Goal: Information Seeking & Learning: Learn about a topic

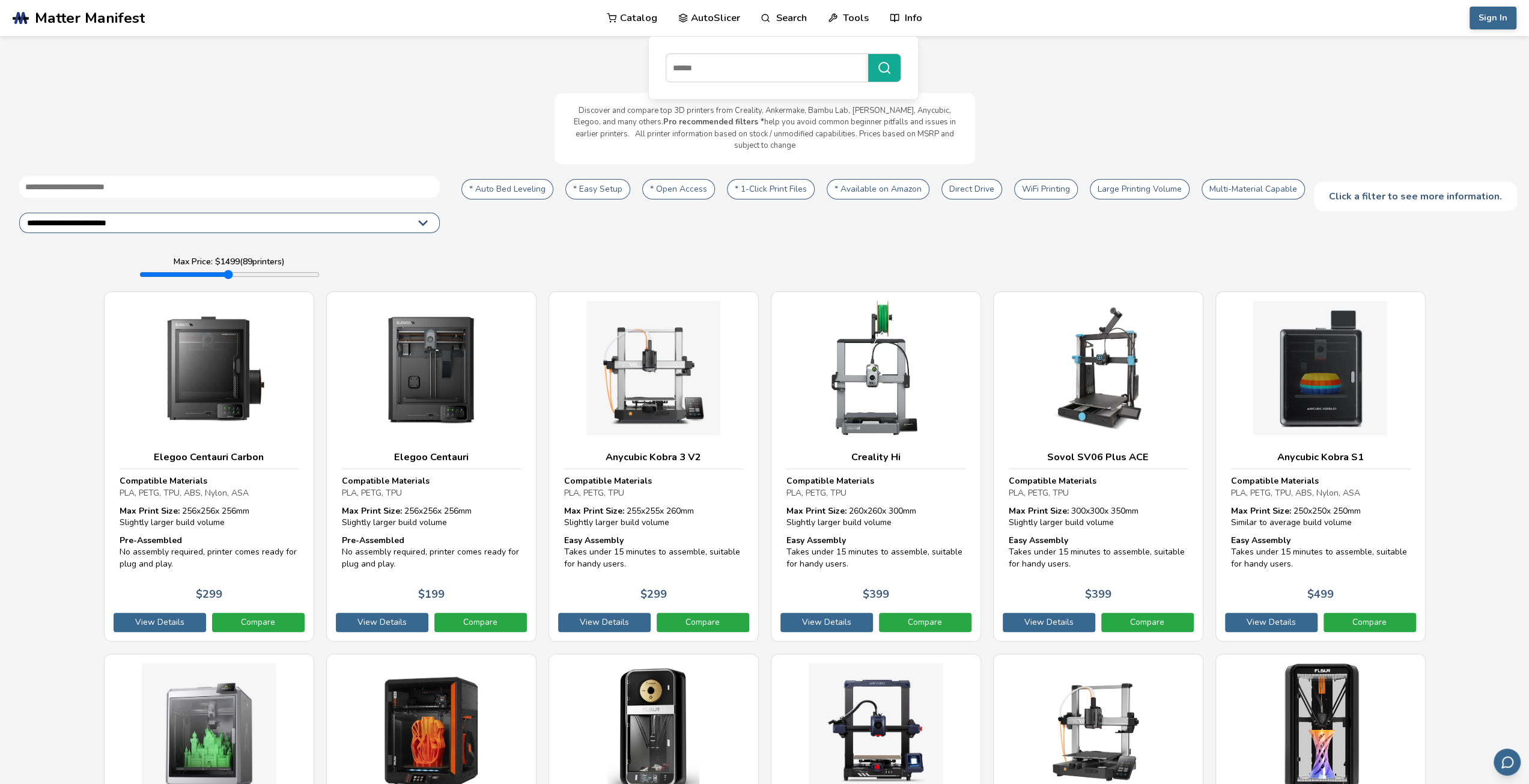
click at [134, 13] on span "Matter Manifest" at bounding box center [90, 18] width 110 height 17
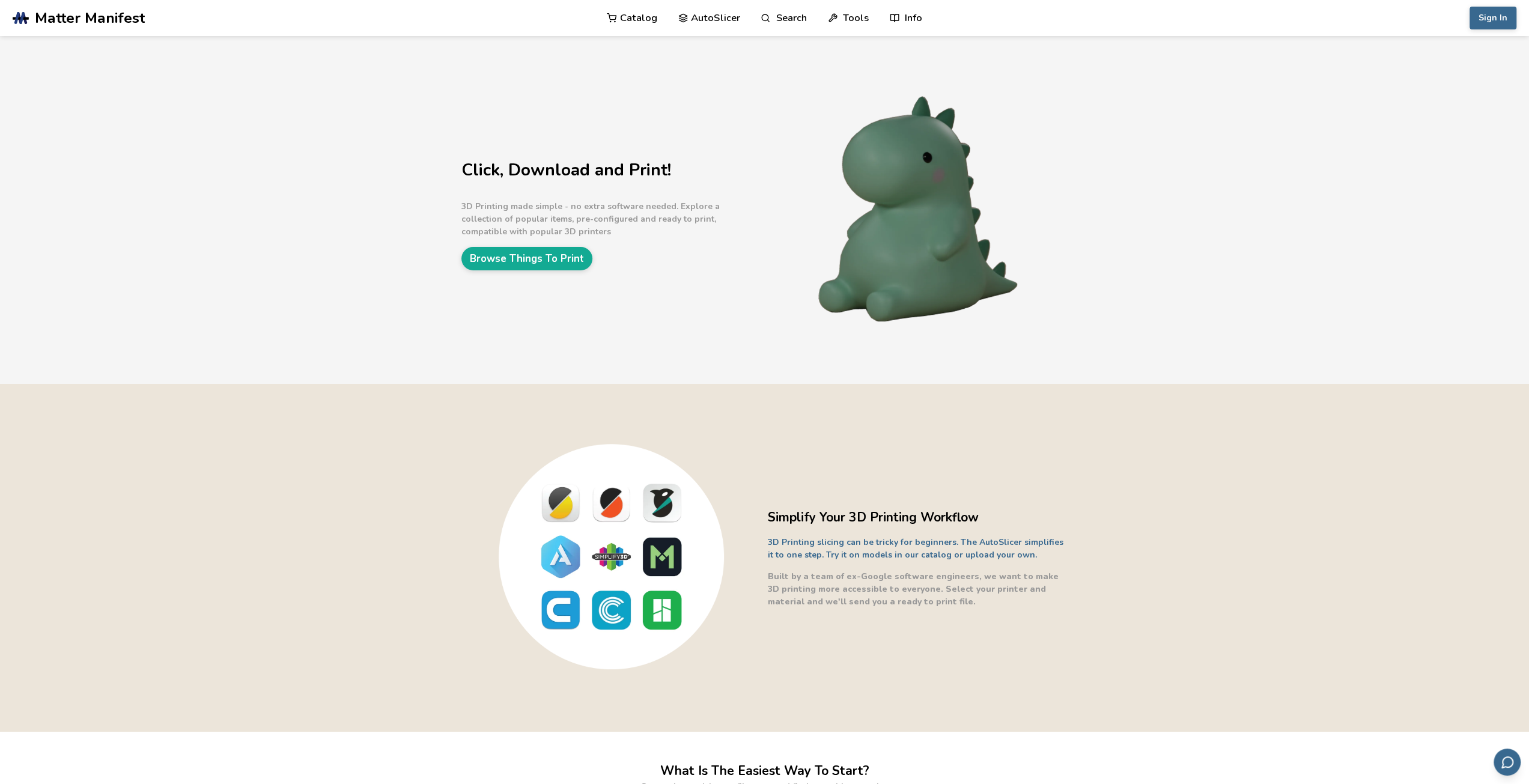
click at [647, 14] on link "Catalog" at bounding box center [631, 18] width 50 height 36
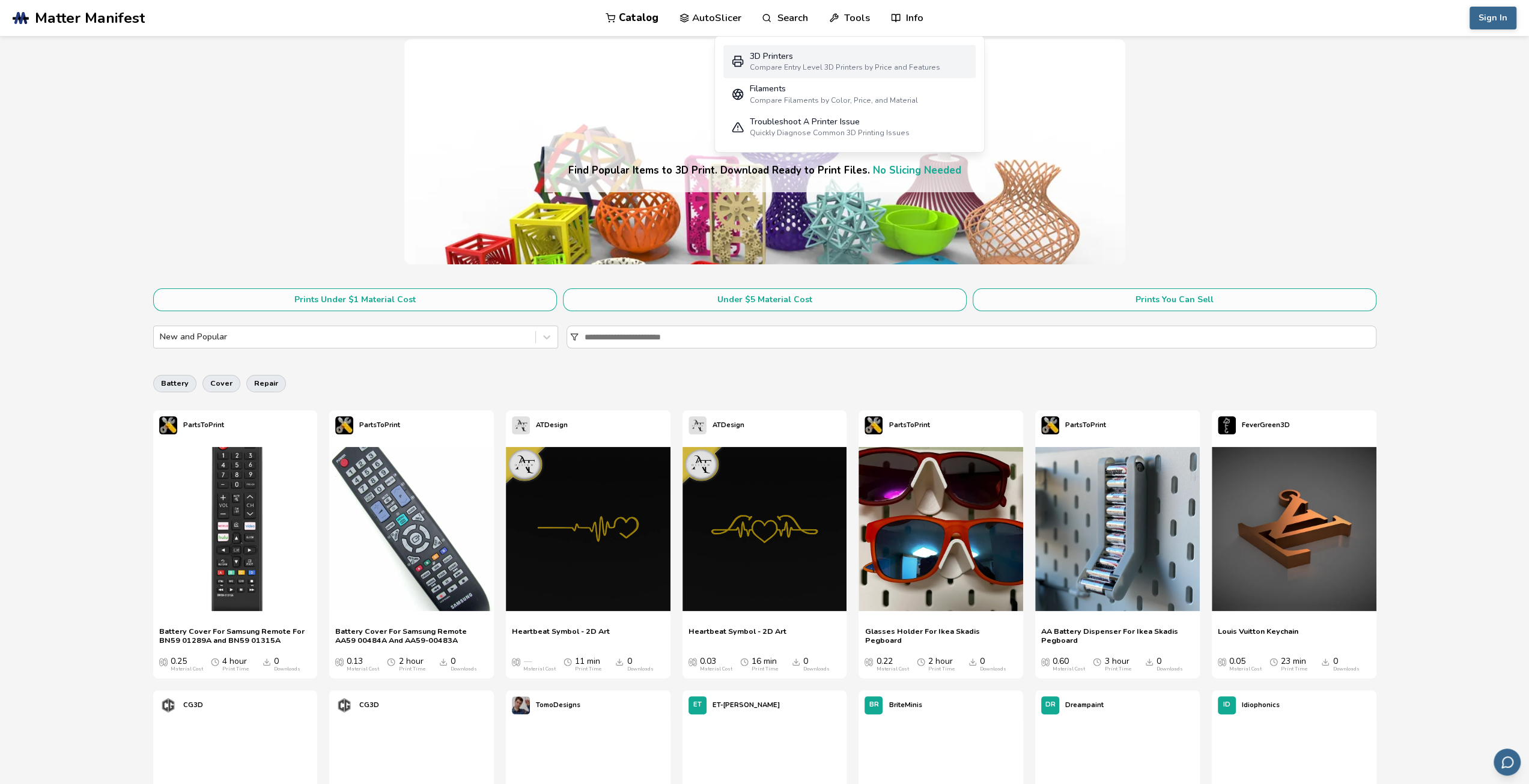
click at [821, 53] on div "3D Printers" at bounding box center [845, 56] width 191 height 10
select select "**********"
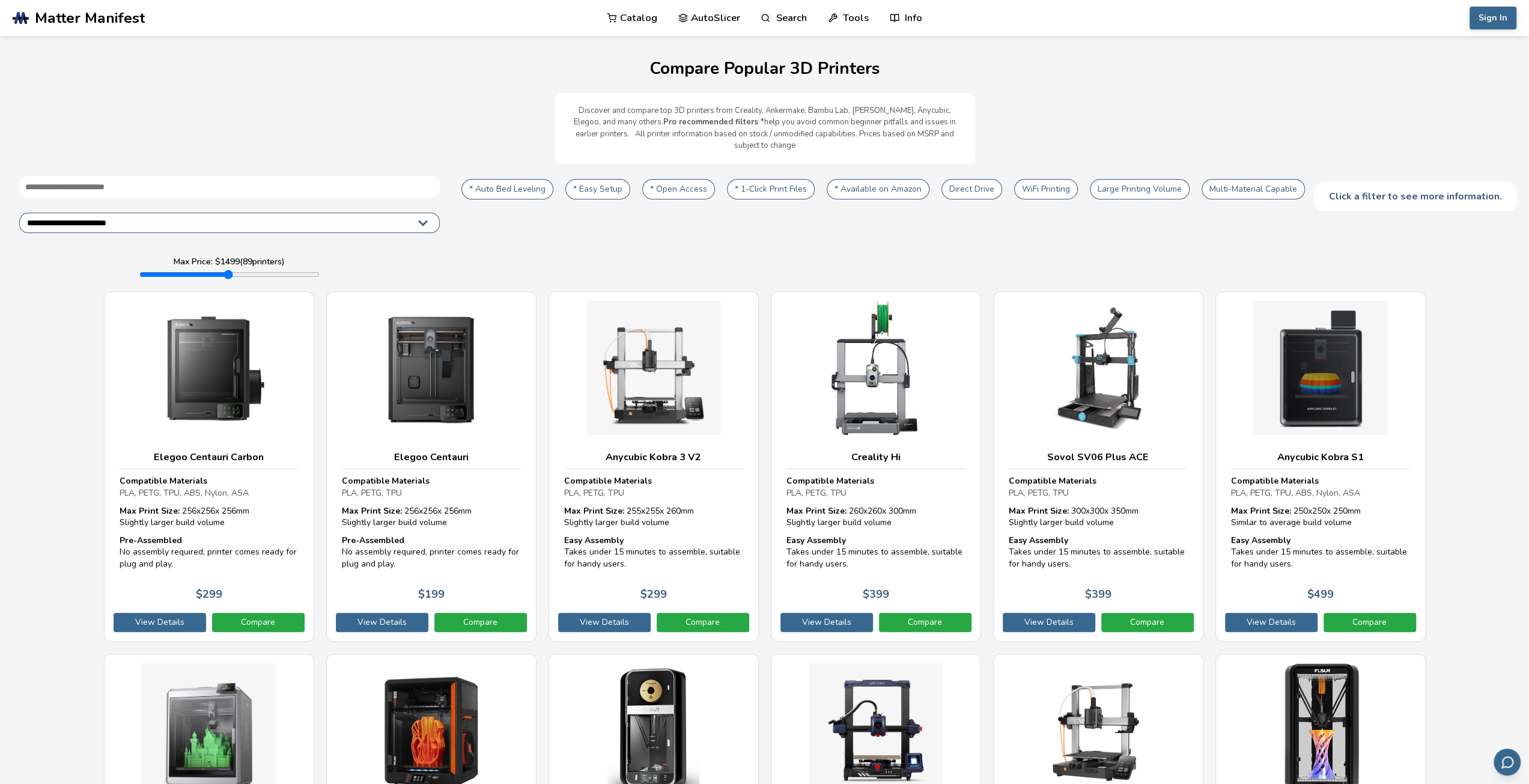
click at [533, 179] on button "* Auto Bed Leveling" at bounding box center [507, 189] width 92 height 20
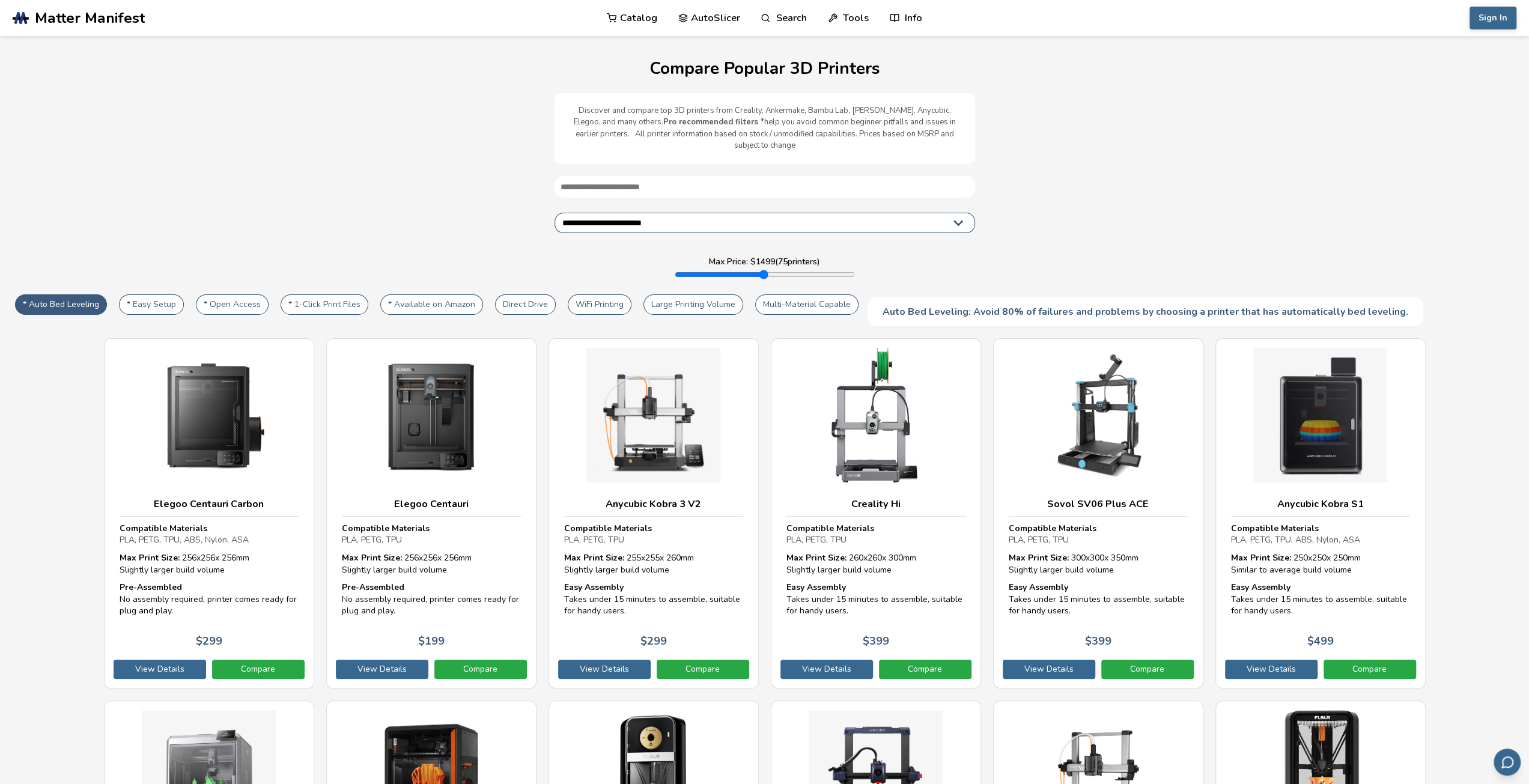
click at [240, 294] on button "* Open Access" at bounding box center [232, 304] width 73 height 20
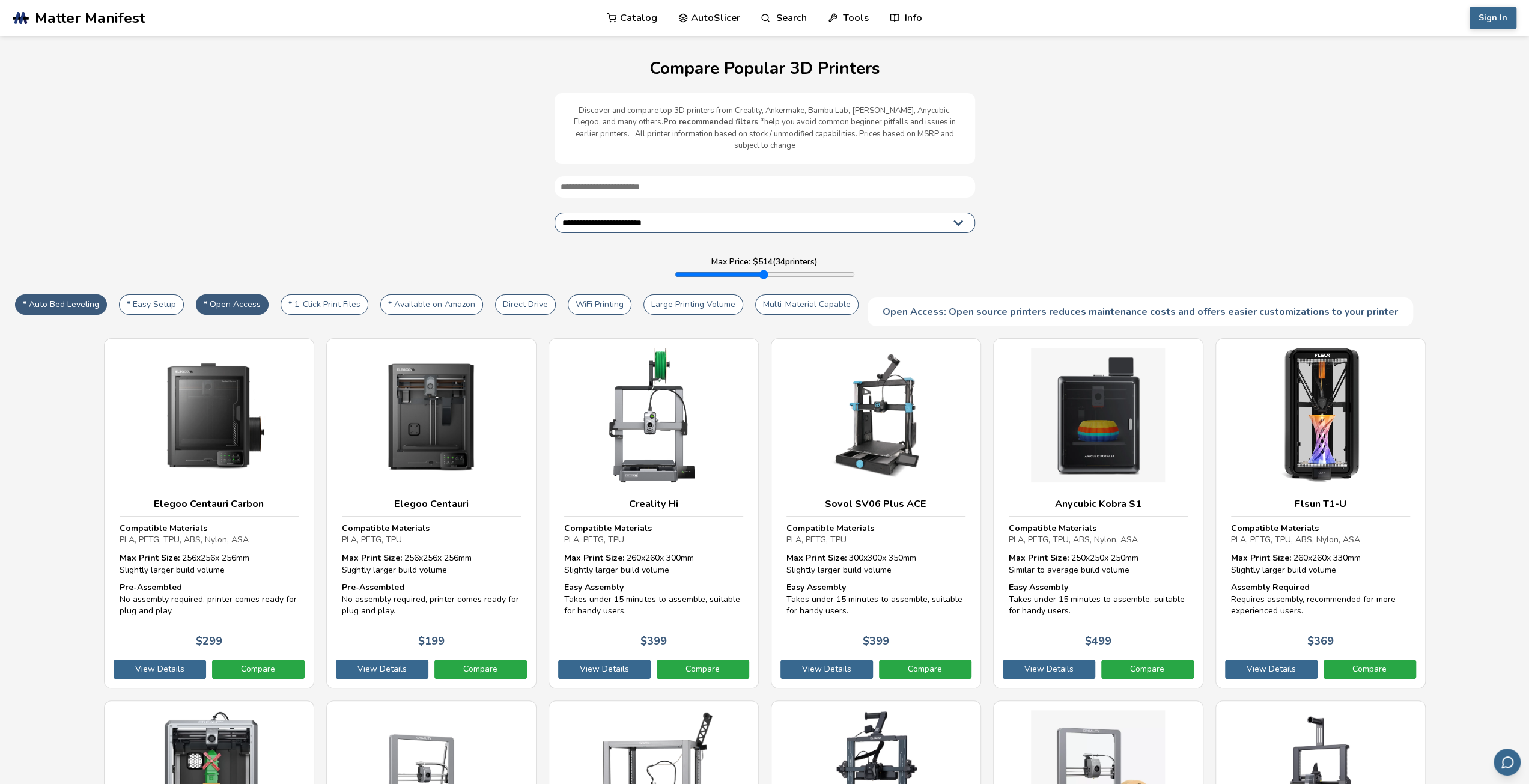
drag, startPoint x: 845, startPoint y: 262, endPoint x: 727, endPoint y: 267, distance: 118.1
click at [727, 270] on input "range" at bounding box center [764, 274] width 180 height 10
click at [140, 294] on button "* Easy Setup" at bounding box center [151, 304] width 65 height 20
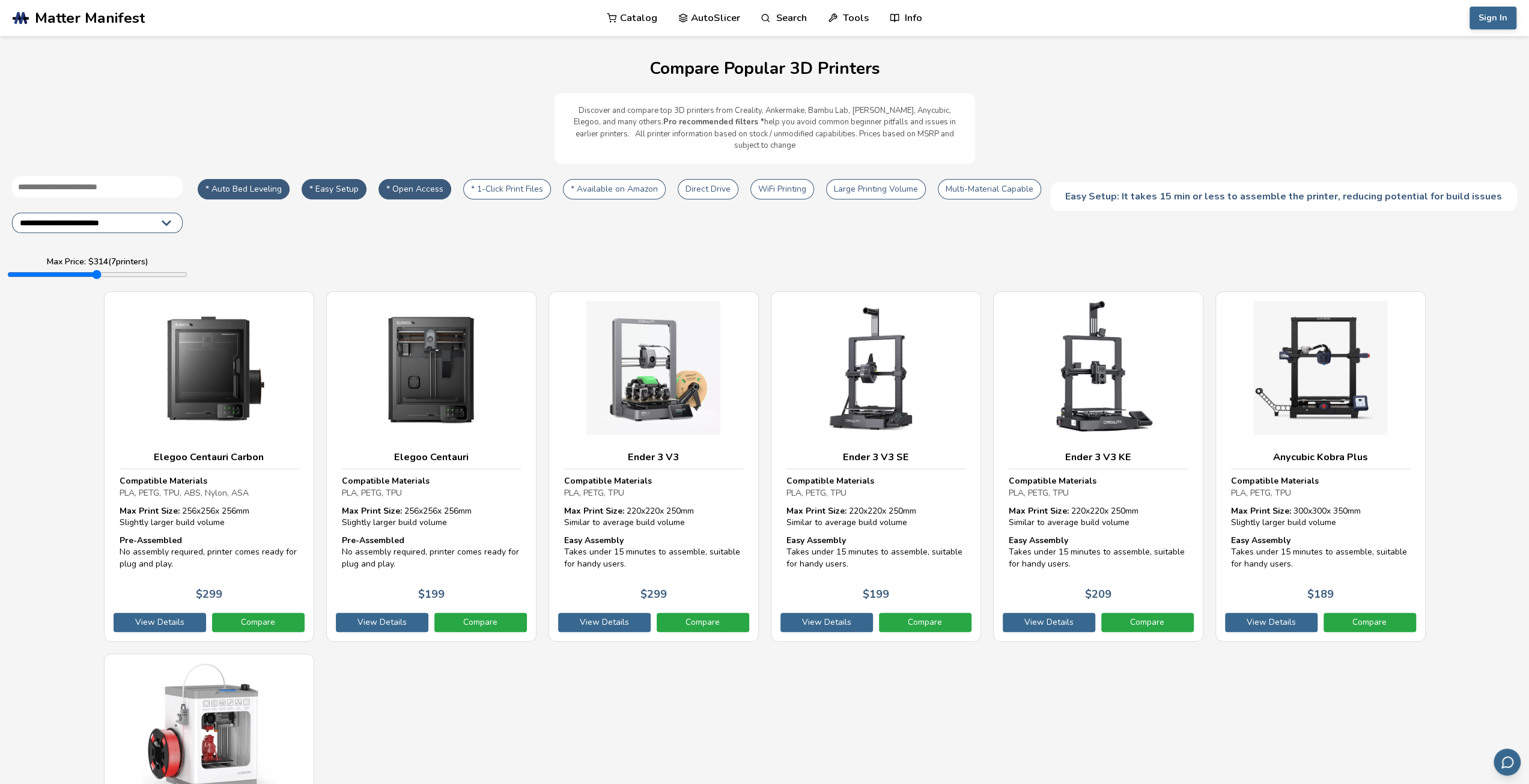
drag, startPoint x: 71, startPoint y: 263, endPoint x: 48, endPoint y: 267, distance: 23.3
type input "***"
click at [47, 270] on input "range" at bounding box center [97, 274] width 180 height 10
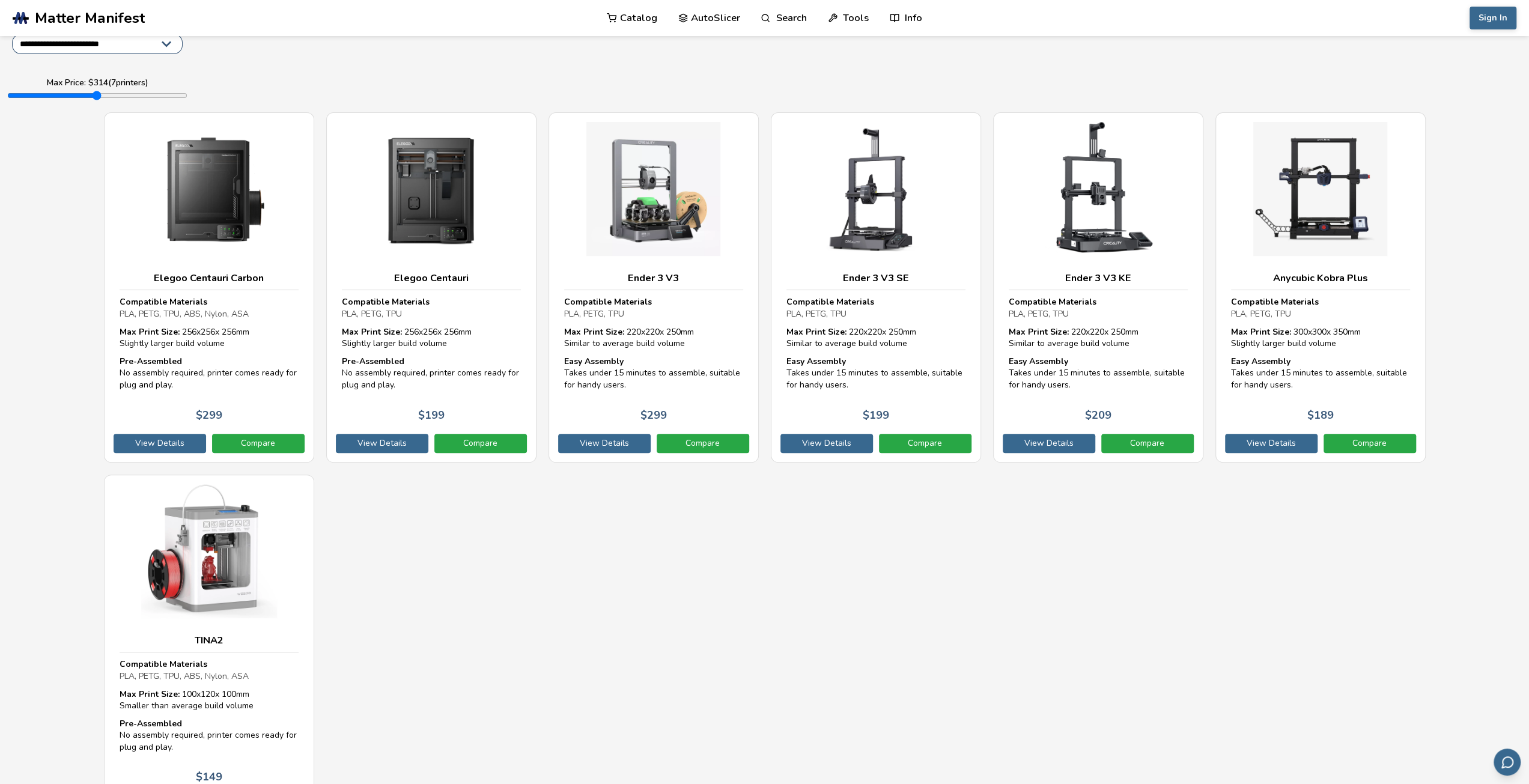
scroll to position [180, 0]
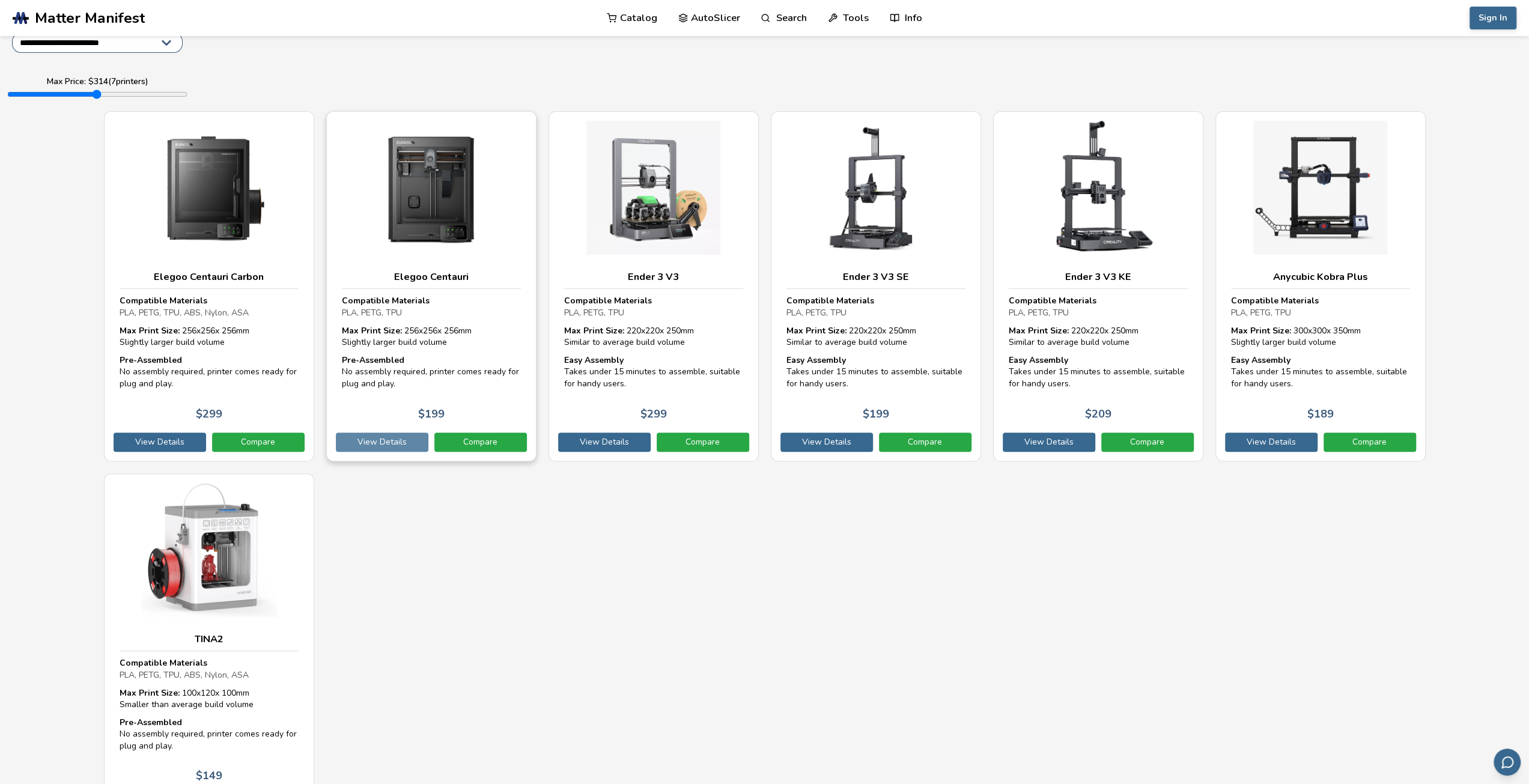
click at [373, 435] on link "View Details" at bounding box center [381, 442] width 92 height 19
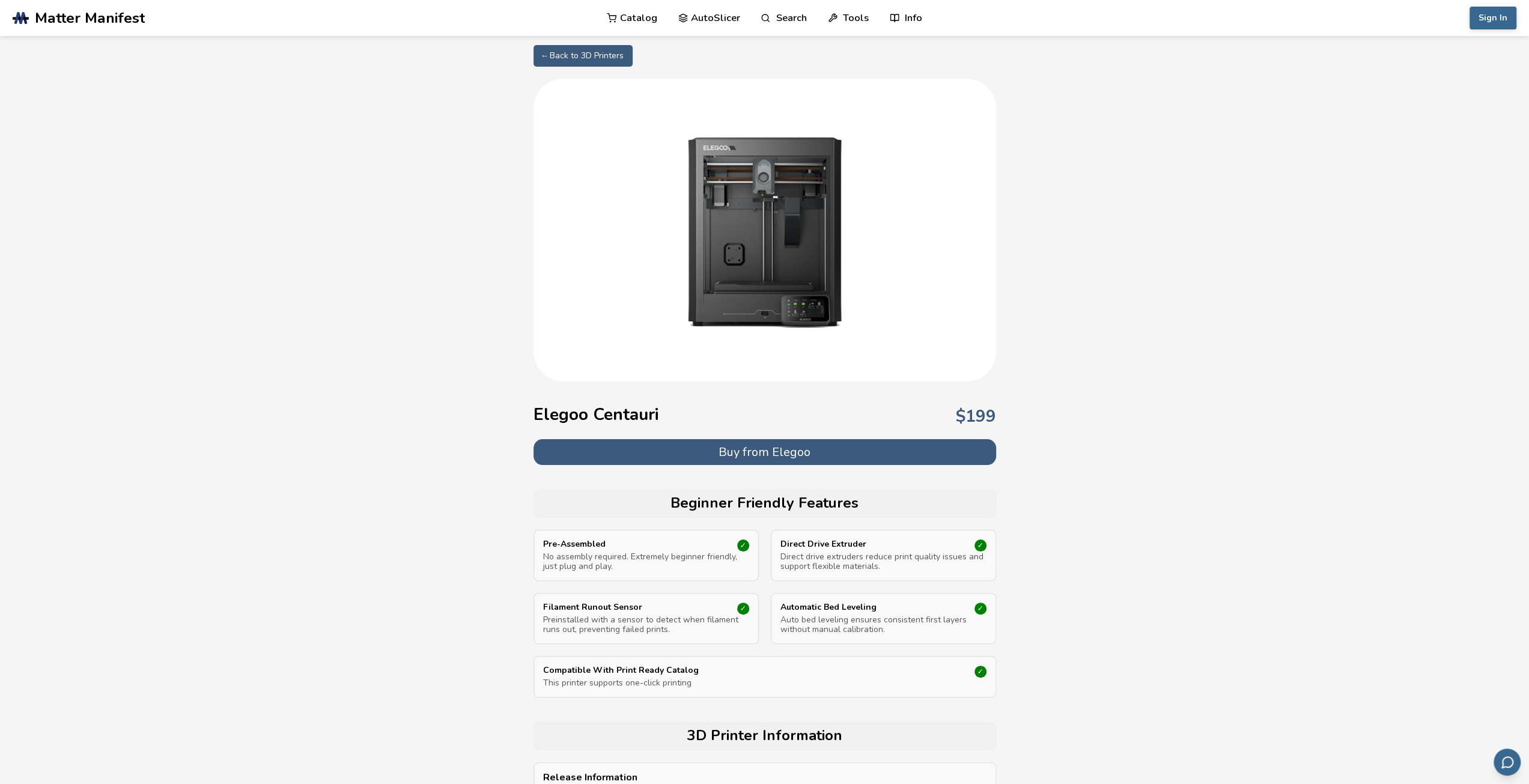
click at [558, 408] on h1 "Elegoo Centauri" at bounding box center [595, 414] width 126 height 19
copy h1 "Elegoo Centauri"
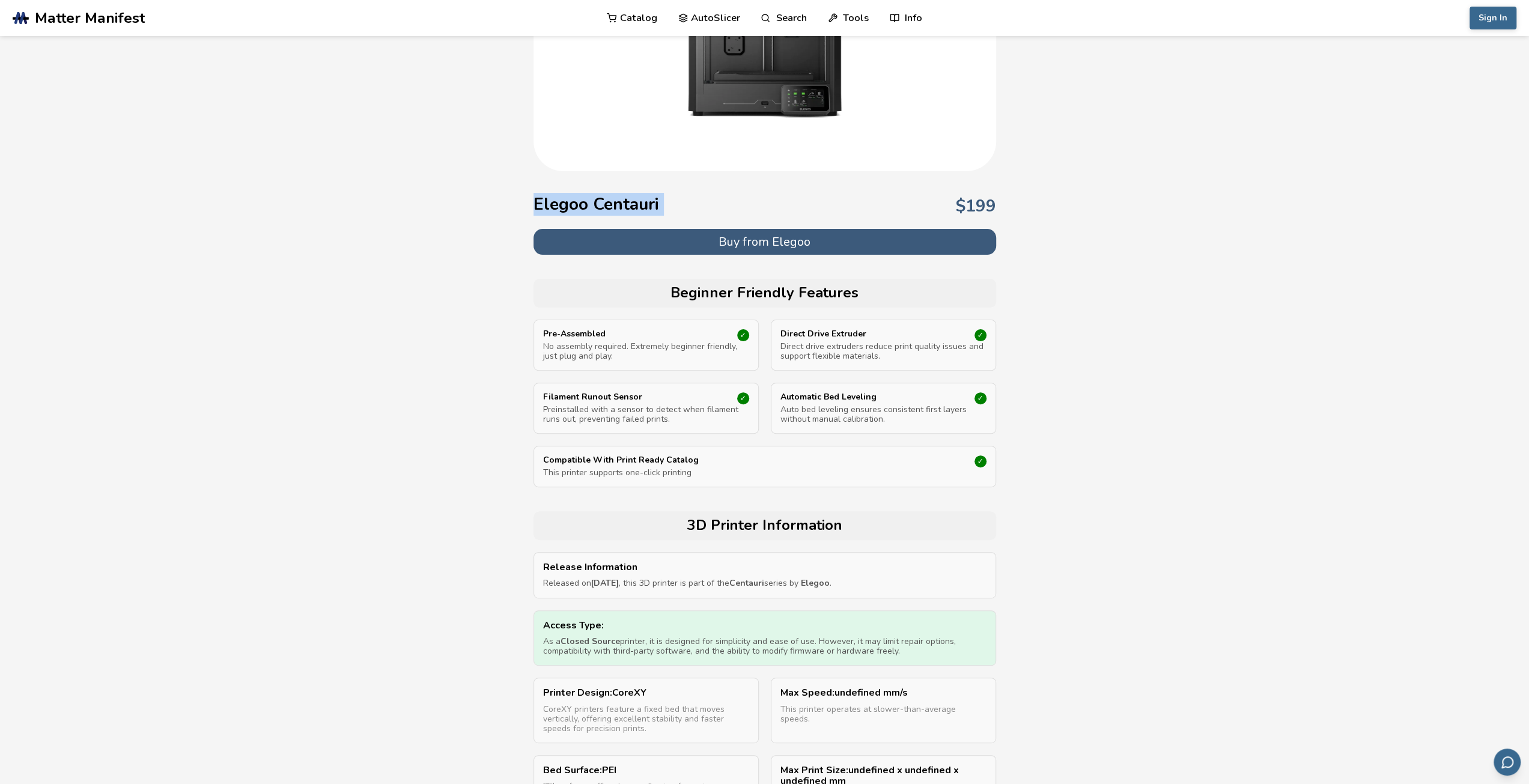
scroll to position [300, 0]
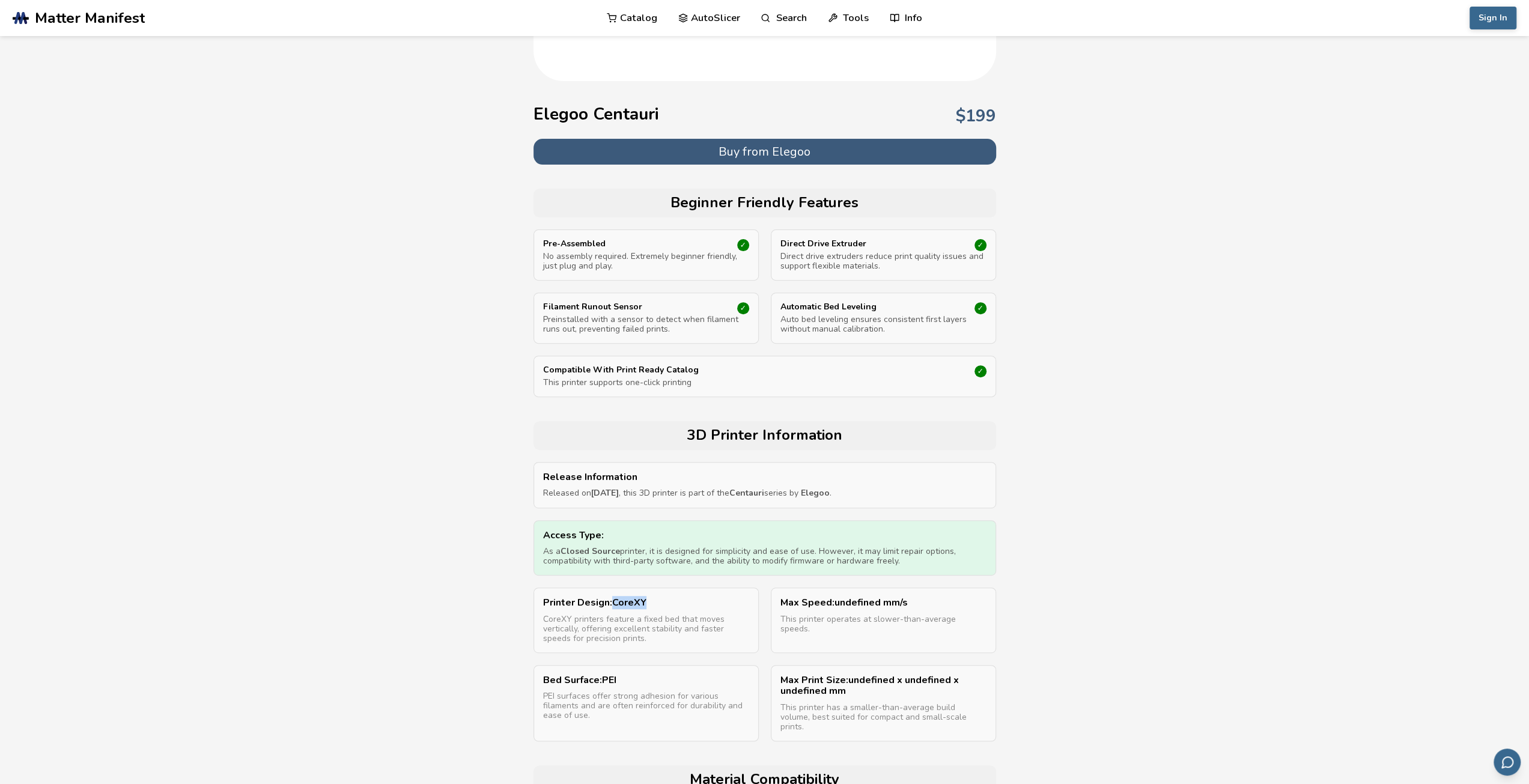
drag, startPoint x: 646, startPoint y: 596, endPoint x: 611, endPoint y: 597, distance: 35.0
click at [611, 597] on p "Printer Design : CoreXY" at bounding box center [645, 602] width 206 height 11
